Goal: Task Accomplishment & Management: Use online tool/utility

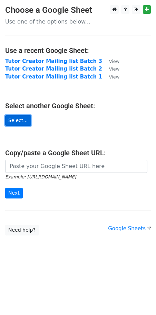
click at [18, 121] on link "Select..." at bounding box center [18, 120] width 26 height 11
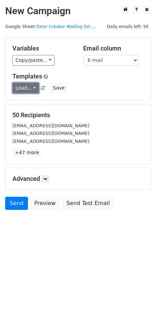
click at [22, 90] on link "Load..." at bounding box center [25, 88] width 27 height 11
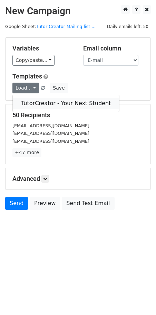
click at [26, 103] on link "TutorCreator - Your Next Student" at bounding box center [66, 103] width 107 height 11
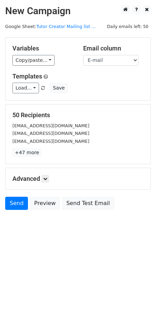
click at [42, 181] on h5 "Advanced" at bounding box center [77, 179] width 131 height 8
click at [43, 179] on link at bounding box center [46, 179] width 8 height 8
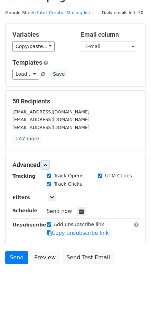
scroll to position [14, 0]
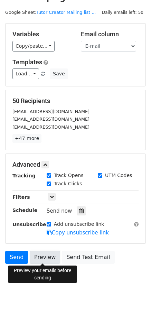
click at [46, 259] on link "Preview" at bounding box center [45, 257] width 30 height 13
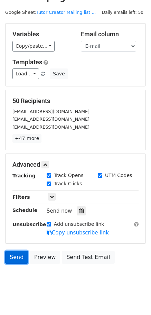
click at [22, 257] on link "Send" at bounding box center [16, 257] width 23 height 13
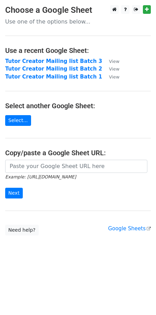
click at [106, 22] on p "Use one of the options below..." at bounding box center [78, 21] width 146 height 7
click at [80, 25] on p "Use one of the options below..." at bounding box center [78, 21] width 146 height 7
